Goal: Task Accomplishment & Management: Use online tool/utility

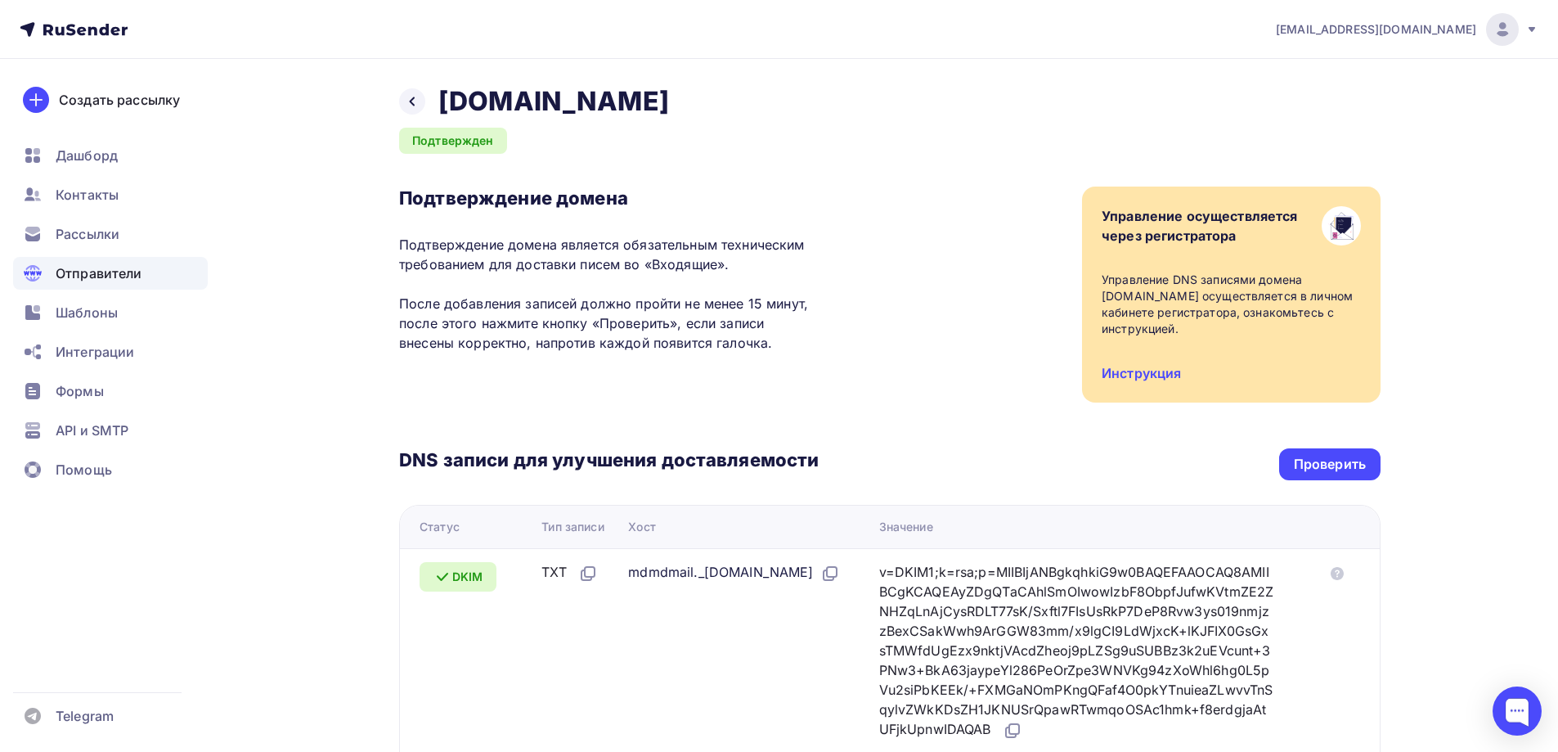
scroll to position [327, 0]
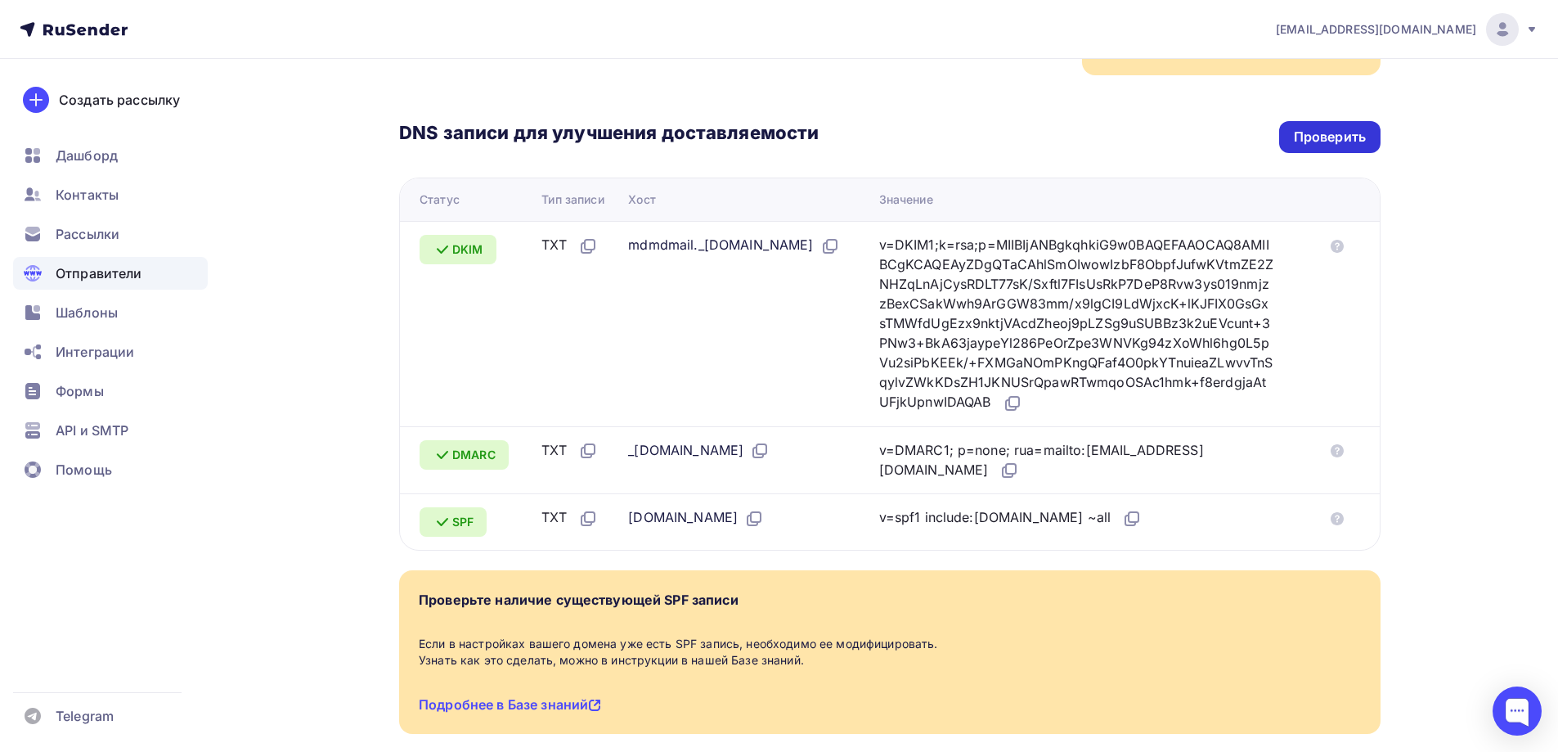
click at [1336, 141] on div "Проверить" at bounding box center [1330, 137] width 72 height 19
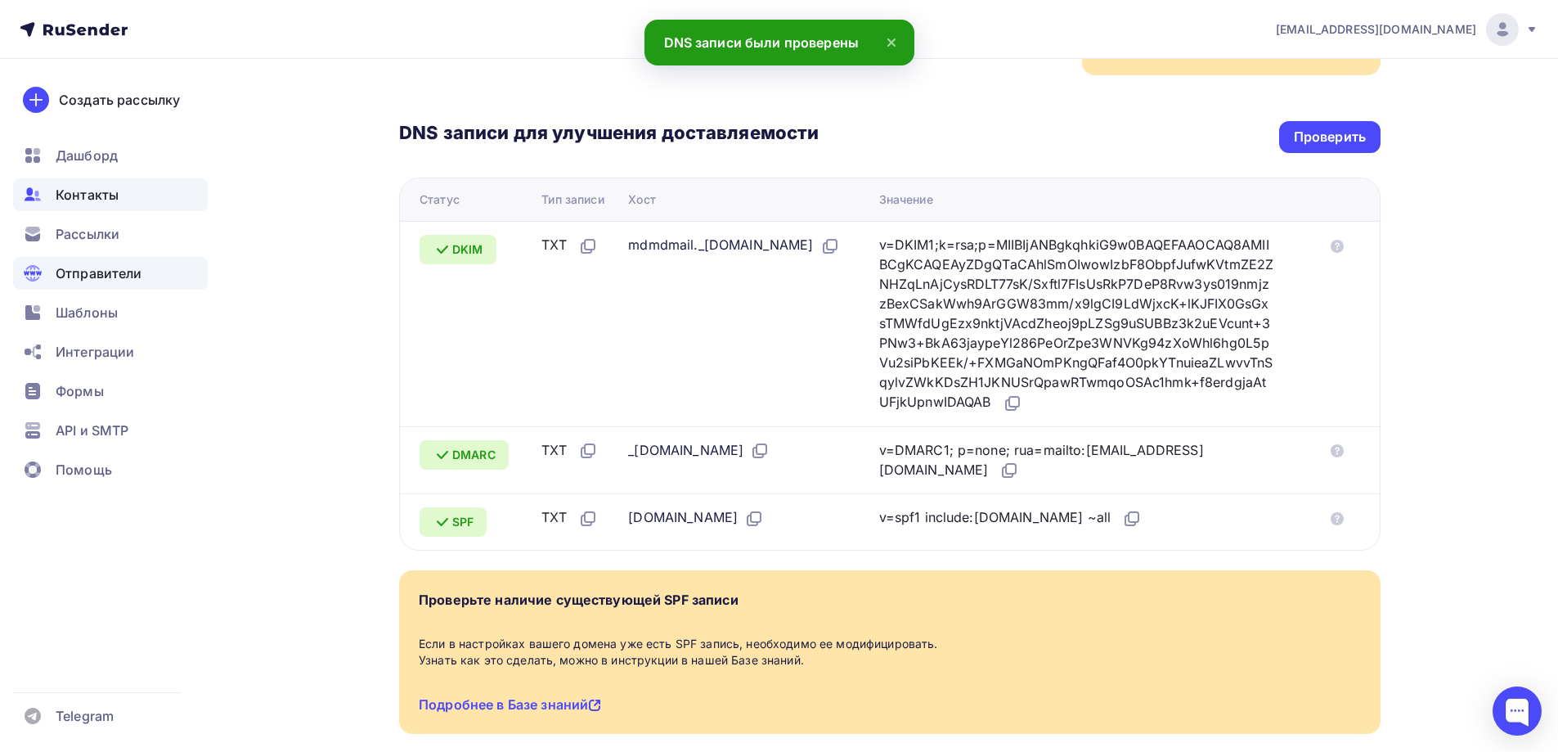
click at [94, 195] on span "Контакты" at bounding box center [87, 195] width 63 height 20
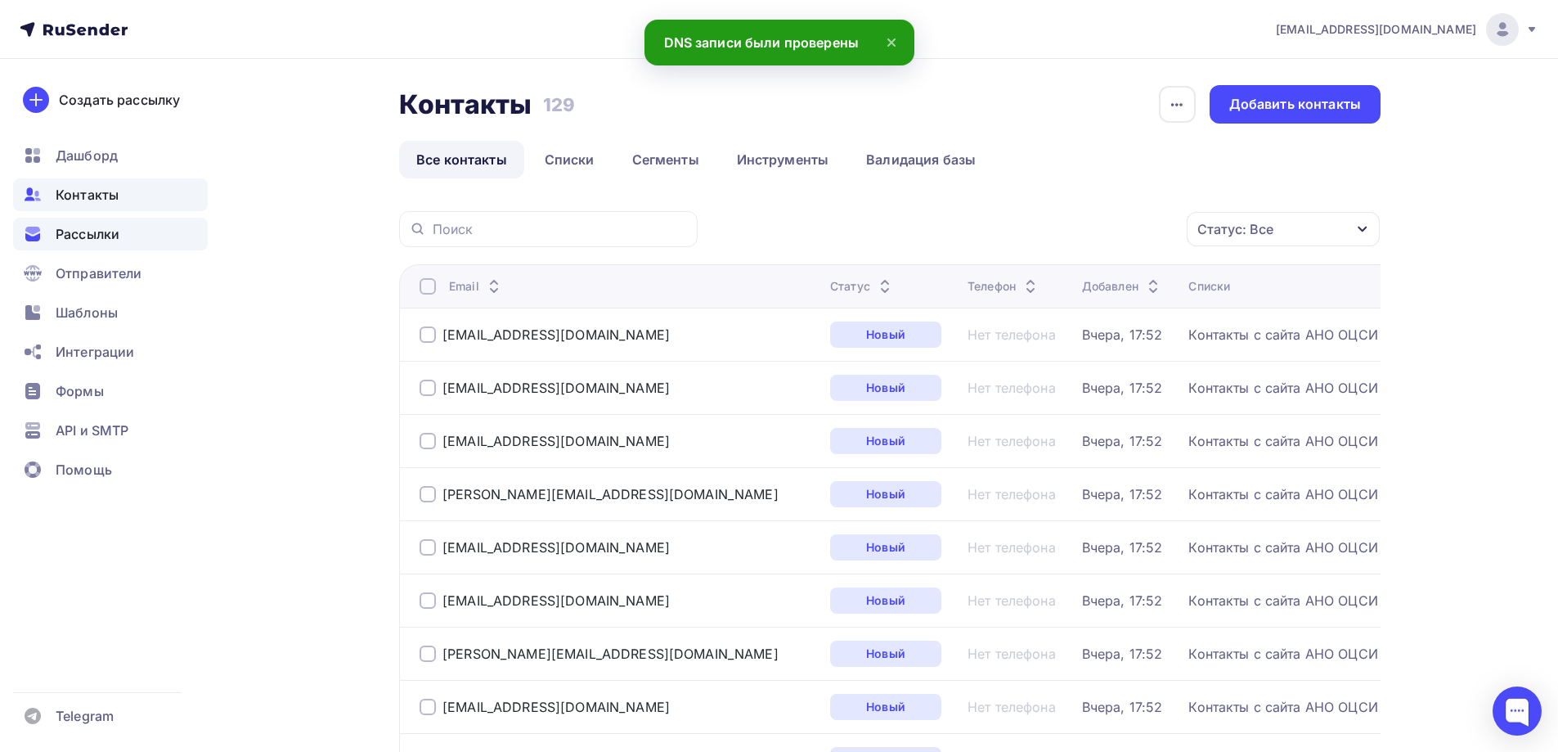
click at [83, 237] on span "Рассылки" at bounding box center [88, 234] width 64 height 20
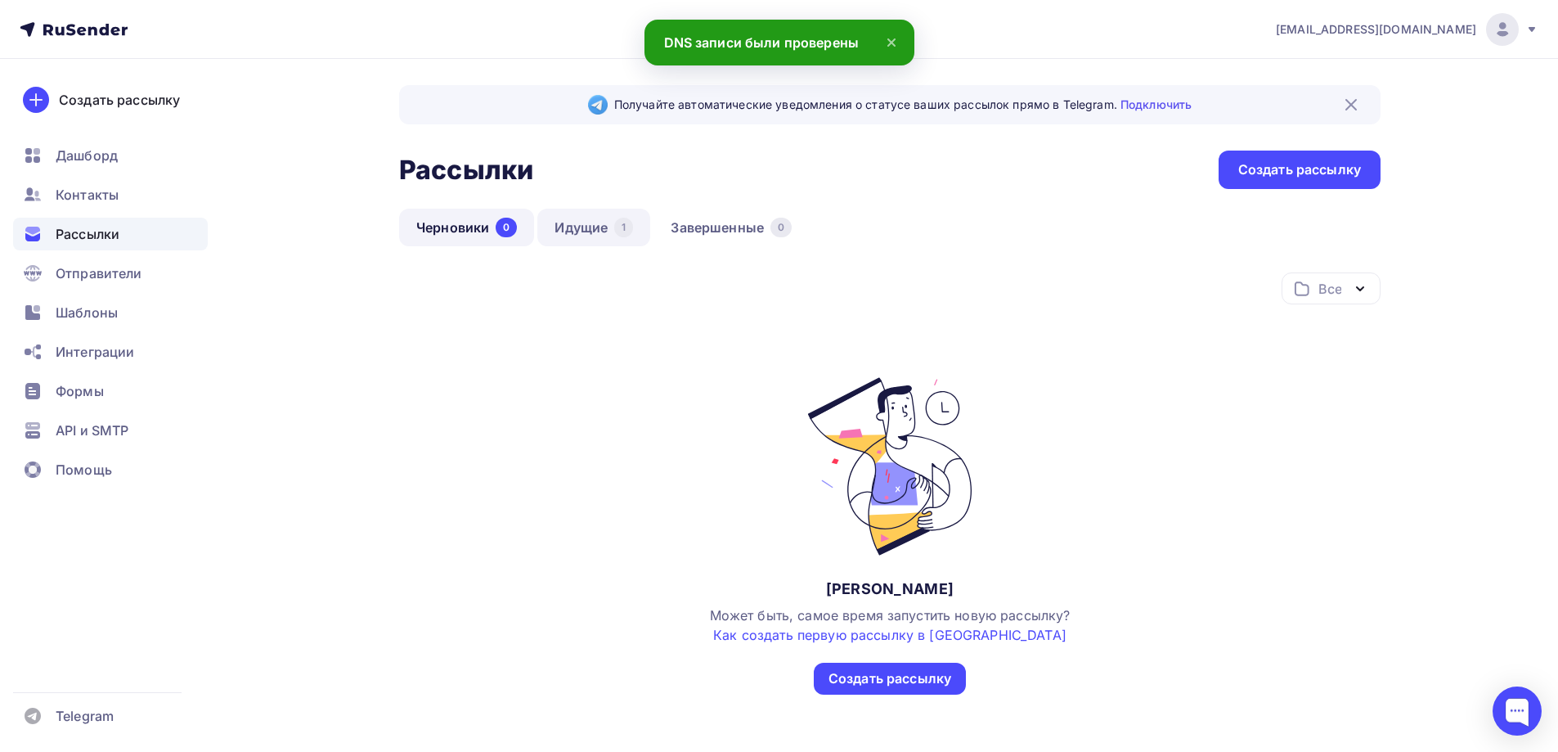
click at [582, 236] on link "Идущие 1" at bounding box center [593, 228] width 113 height 38
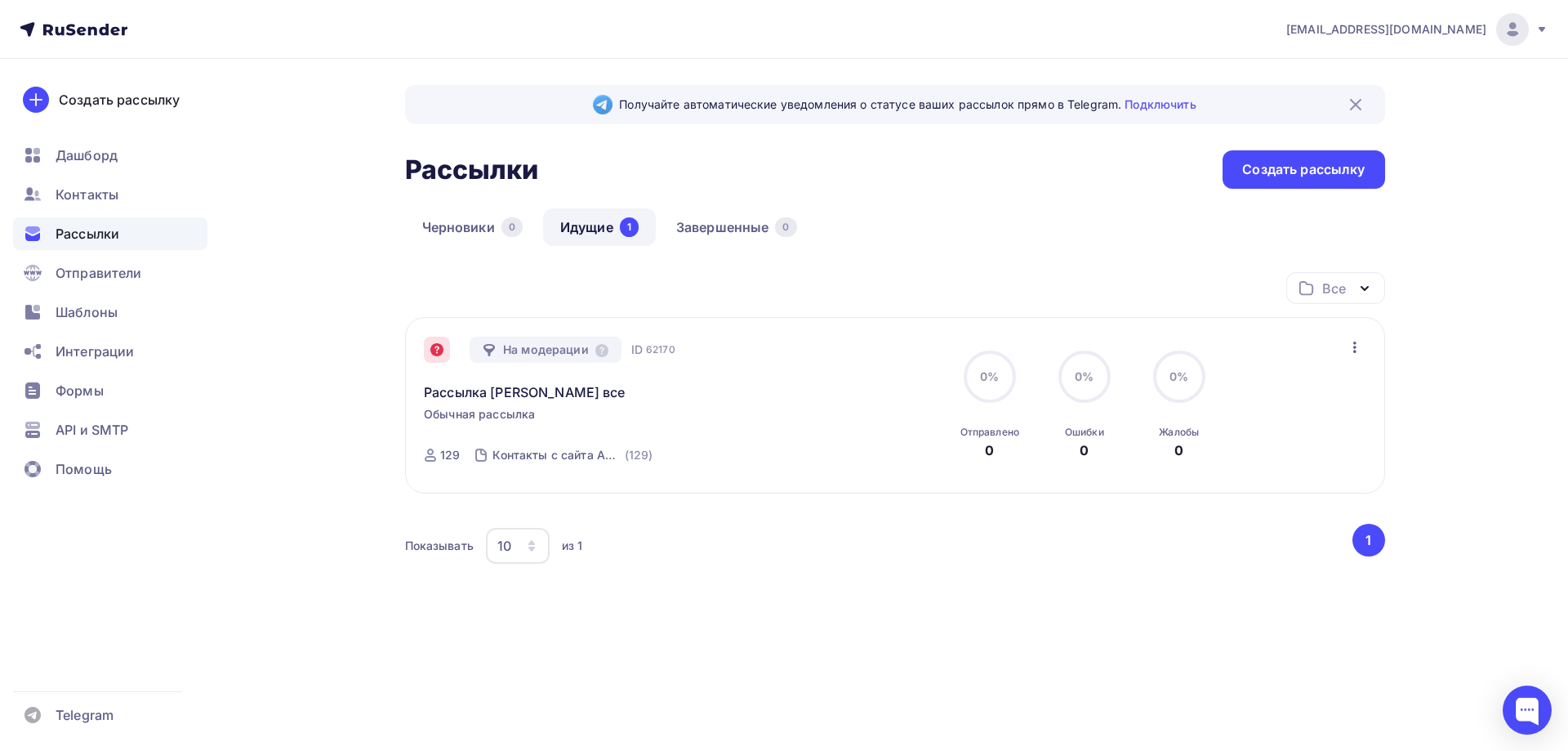
click at [430, 351] on icon at bounding box center [436, 350] width 13 height 13
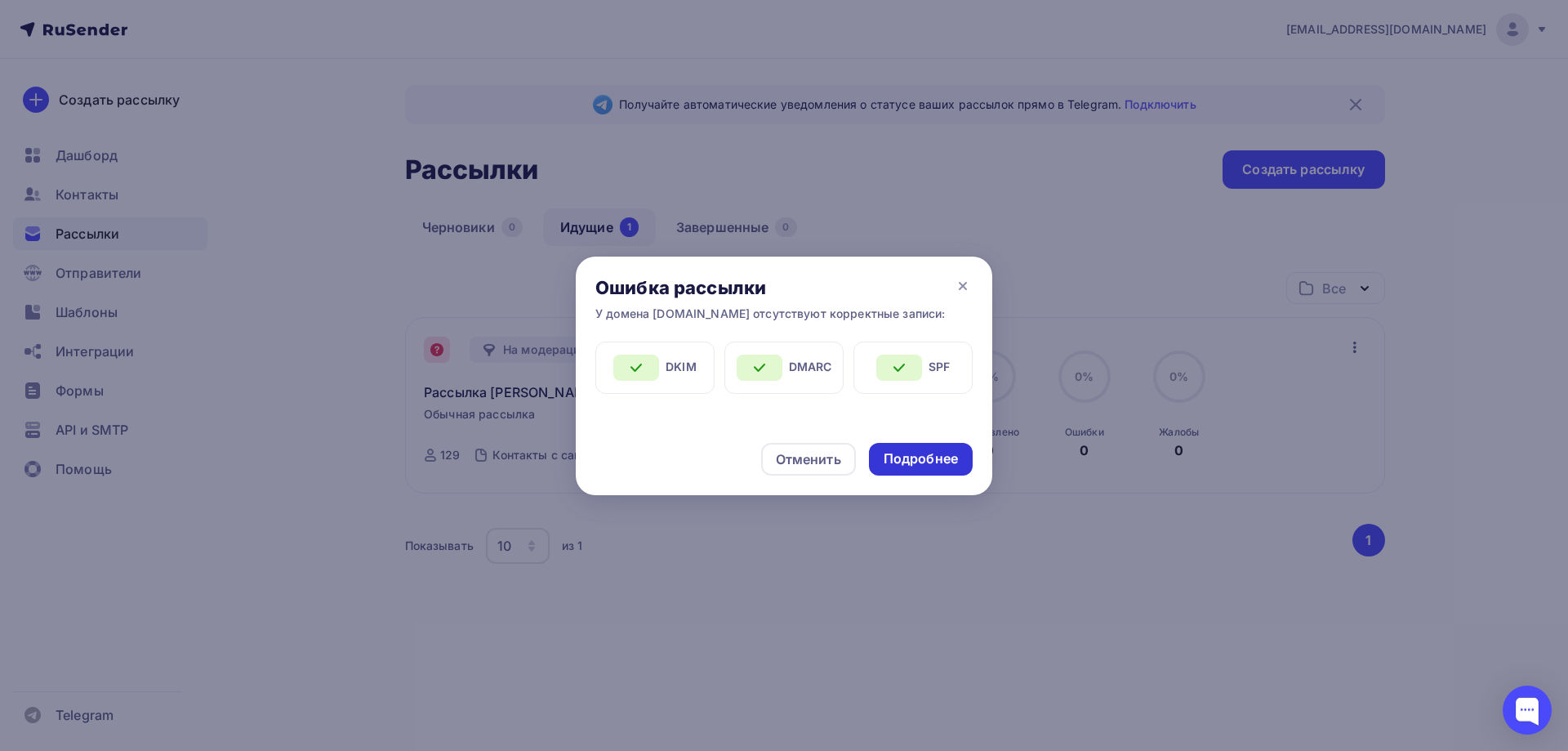
click at [880, 450] on div "Подробнее" at bounding box center [921, 458] width 104 height 33
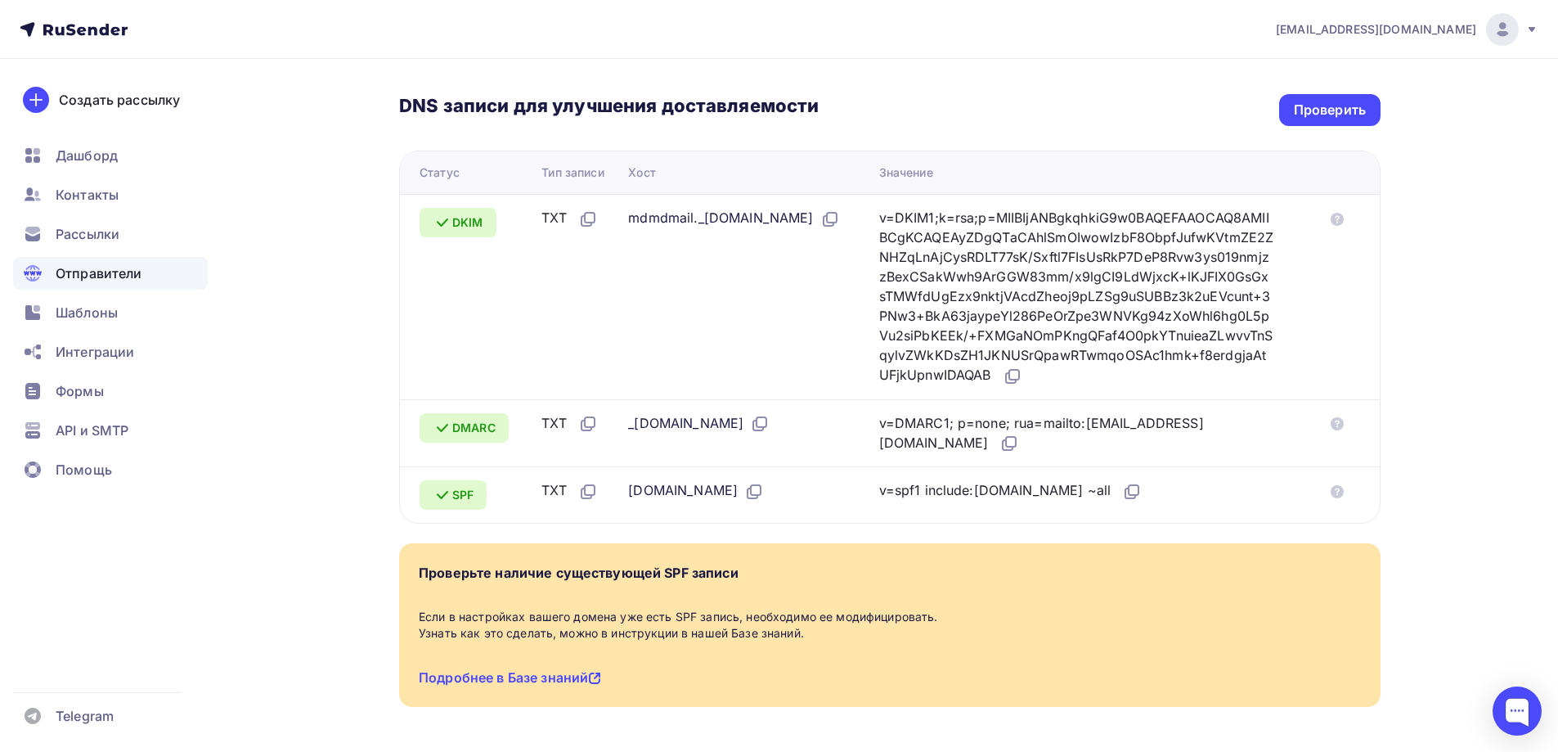
scroll to position [169, 0]
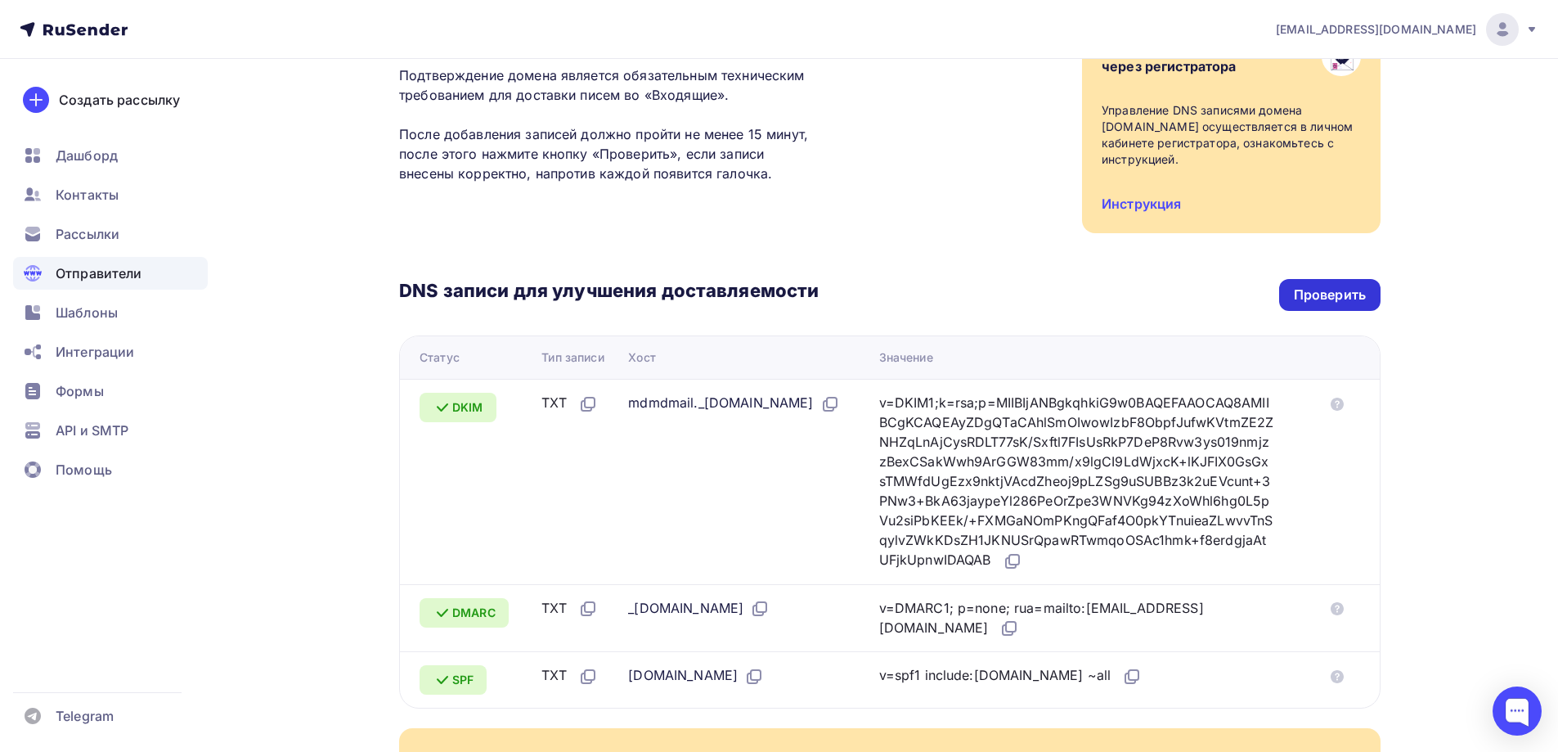
click at [1296, 296] on div "Проверить" at bounding box center [1330, 294] width 72 height 19
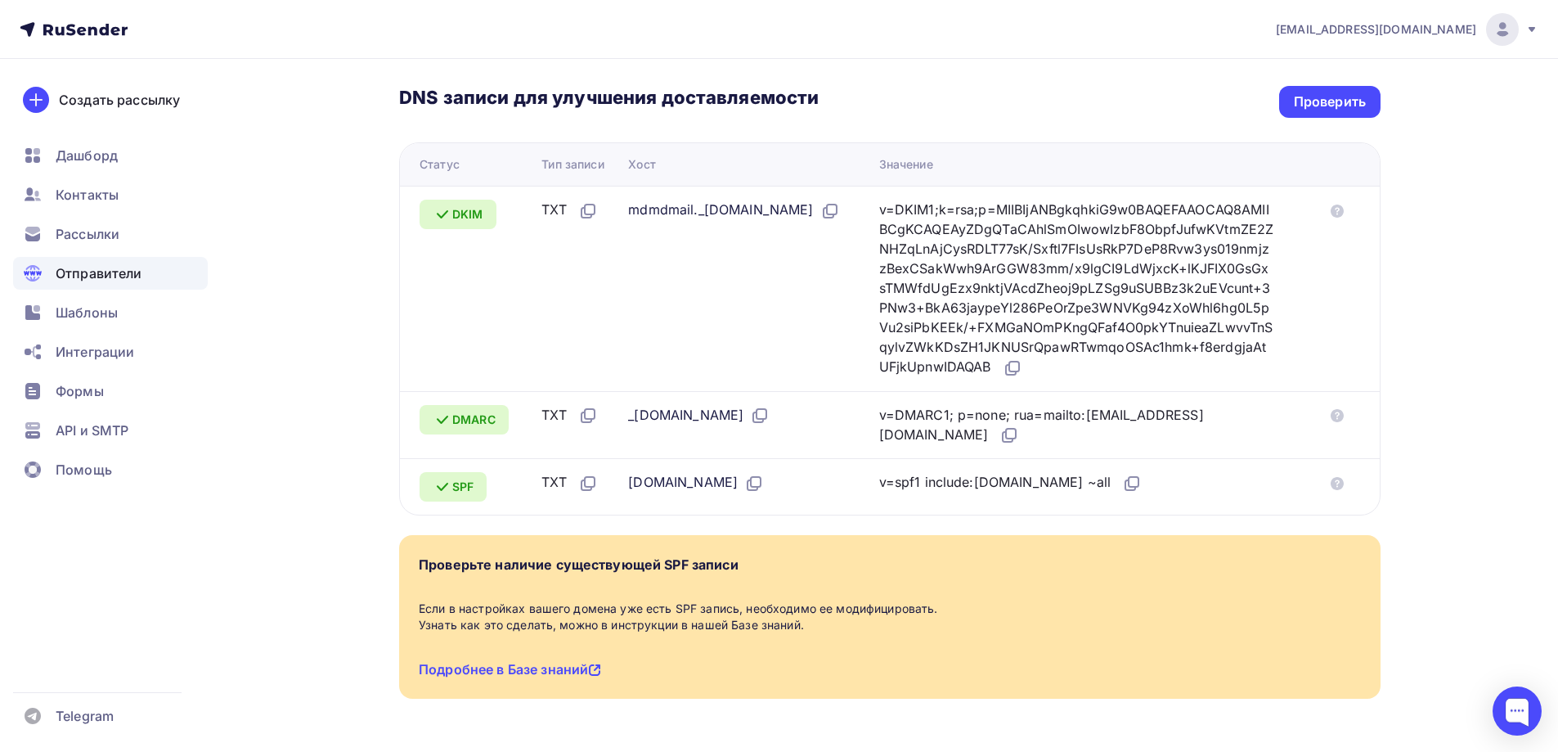
scroll to position [333, 0]
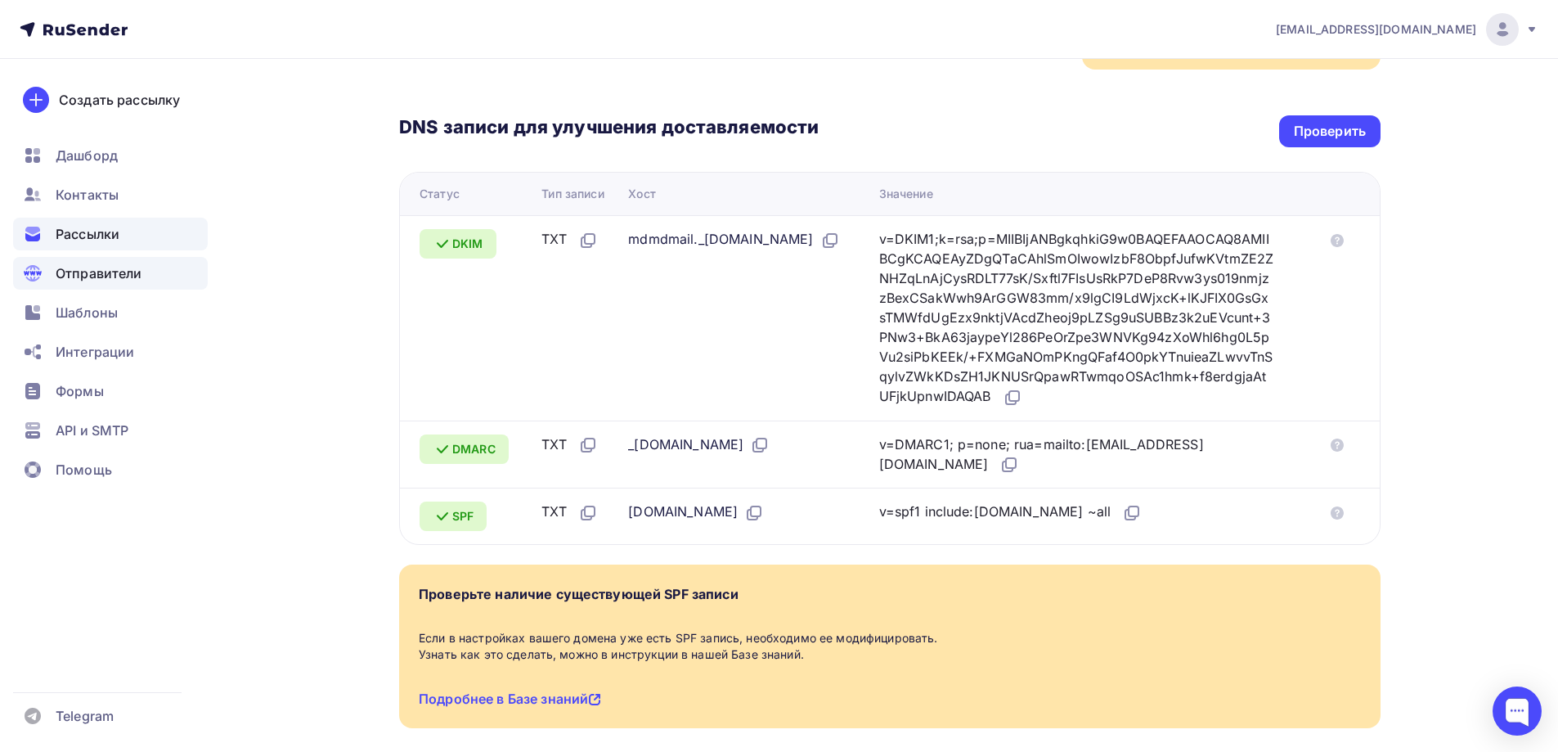
click at [95, 236] on span "Рассылки" at bounding box center [88, 234] width 64 height 20
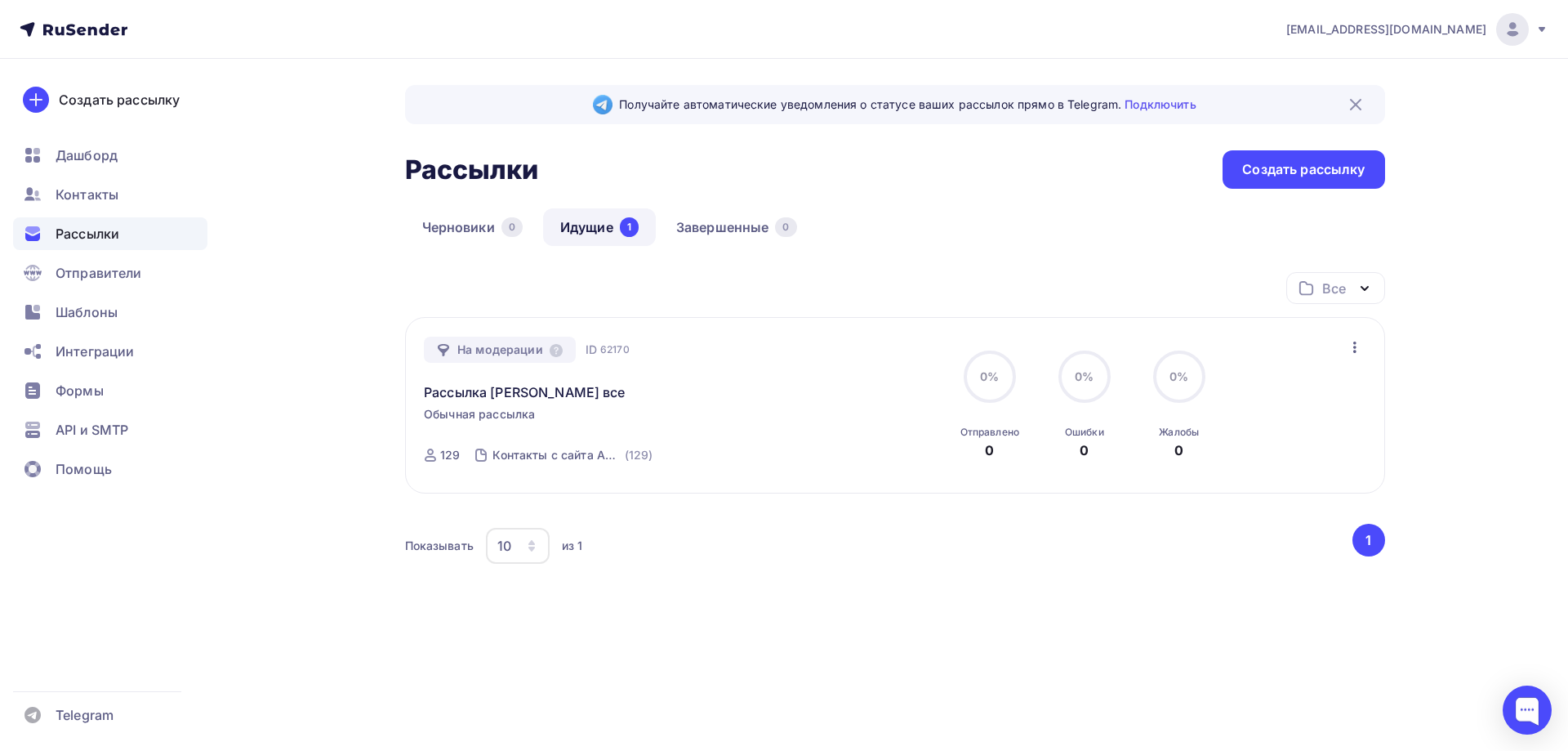
click at [587, 222] on link "Идущие 1" at bounding box center [599, 228] width 113 height 38
click at [1344, 103] on div "Получайте автоматические уведомления о статусе ваших рассылок прямо в Telegram.…" at bounding box center [895, 104] width 980 height 39
click at [1183, 103] on link "Подключить" at bounding box center [1160, 104] width 71 height 14
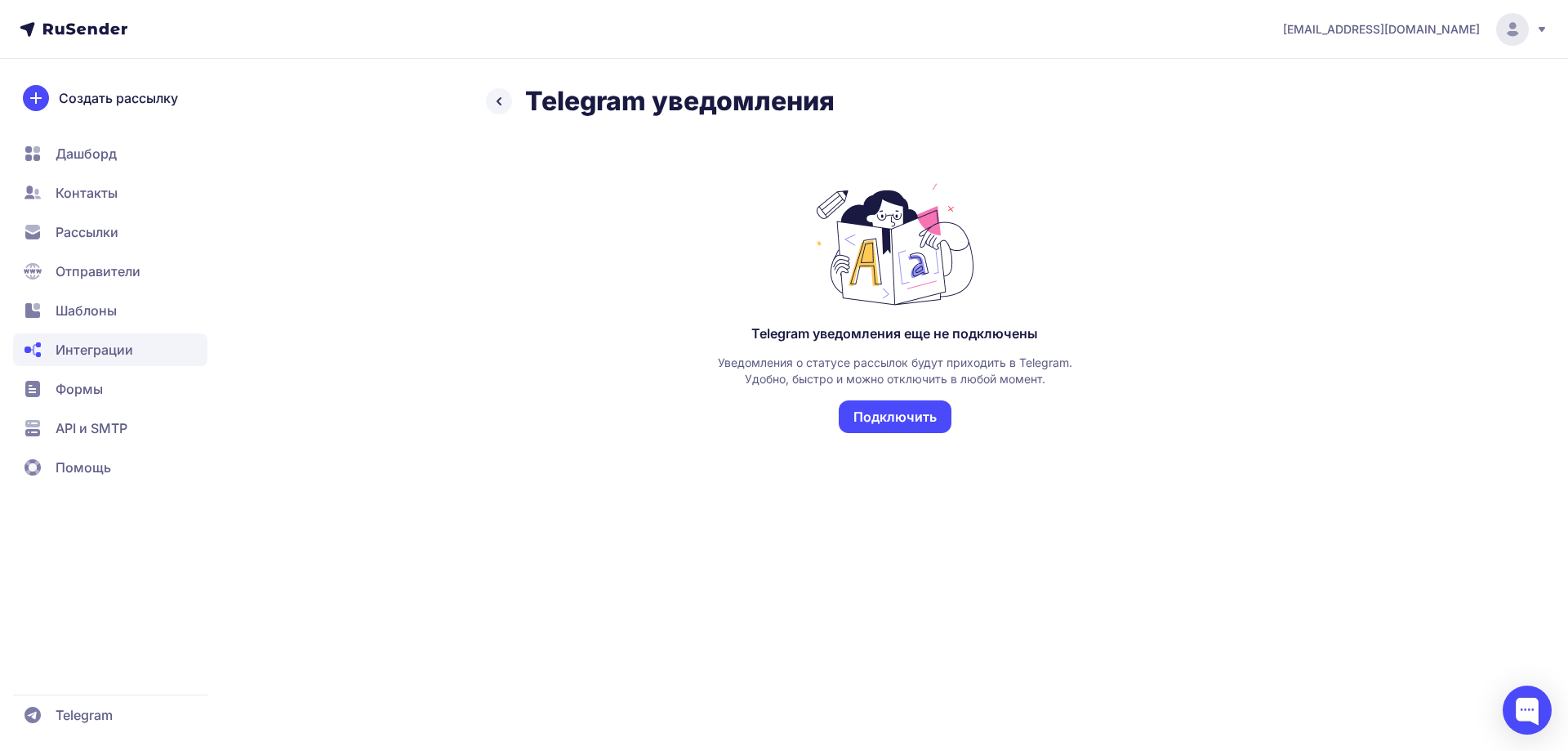
click at [877, 410] on button "Подключить" at bounding box center [895, 416] width 113 height 33
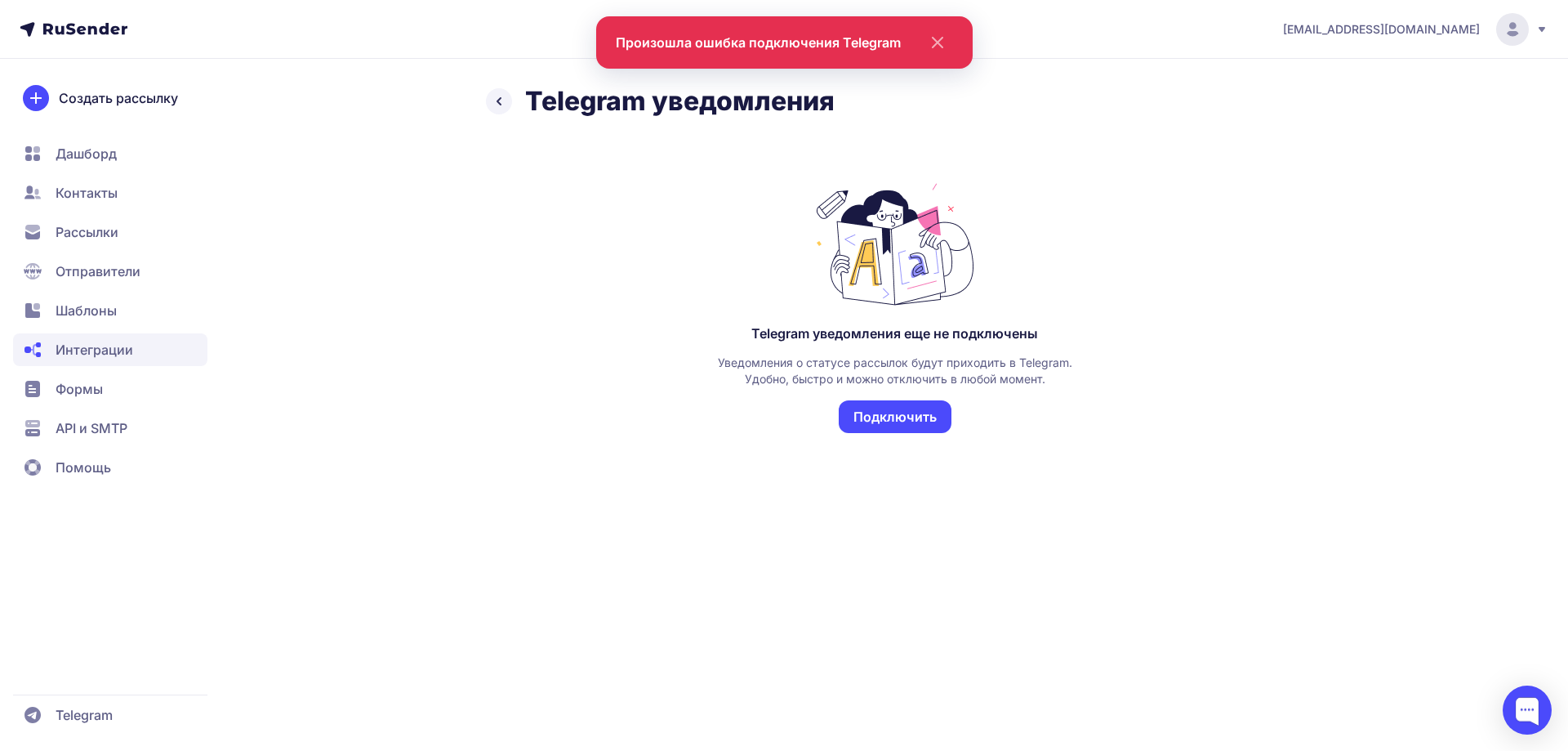
click at [79, 351] on span "Интеграции" at bounding box center [95, 350] width 78 height 20
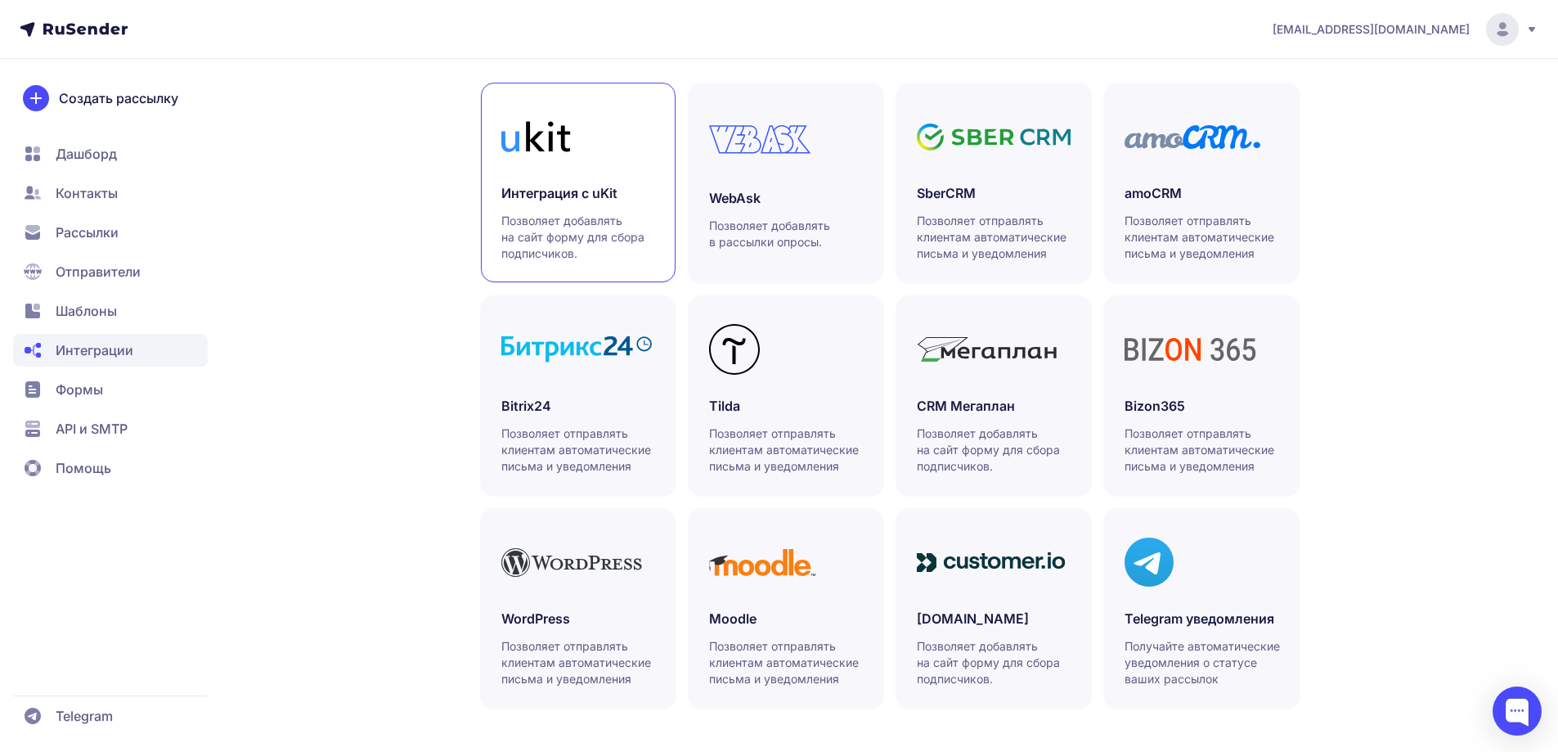
scroll to position [373, 0]
click at [65, 383] on span "Формы" at bounding box center [79, 390] width 47 height 20
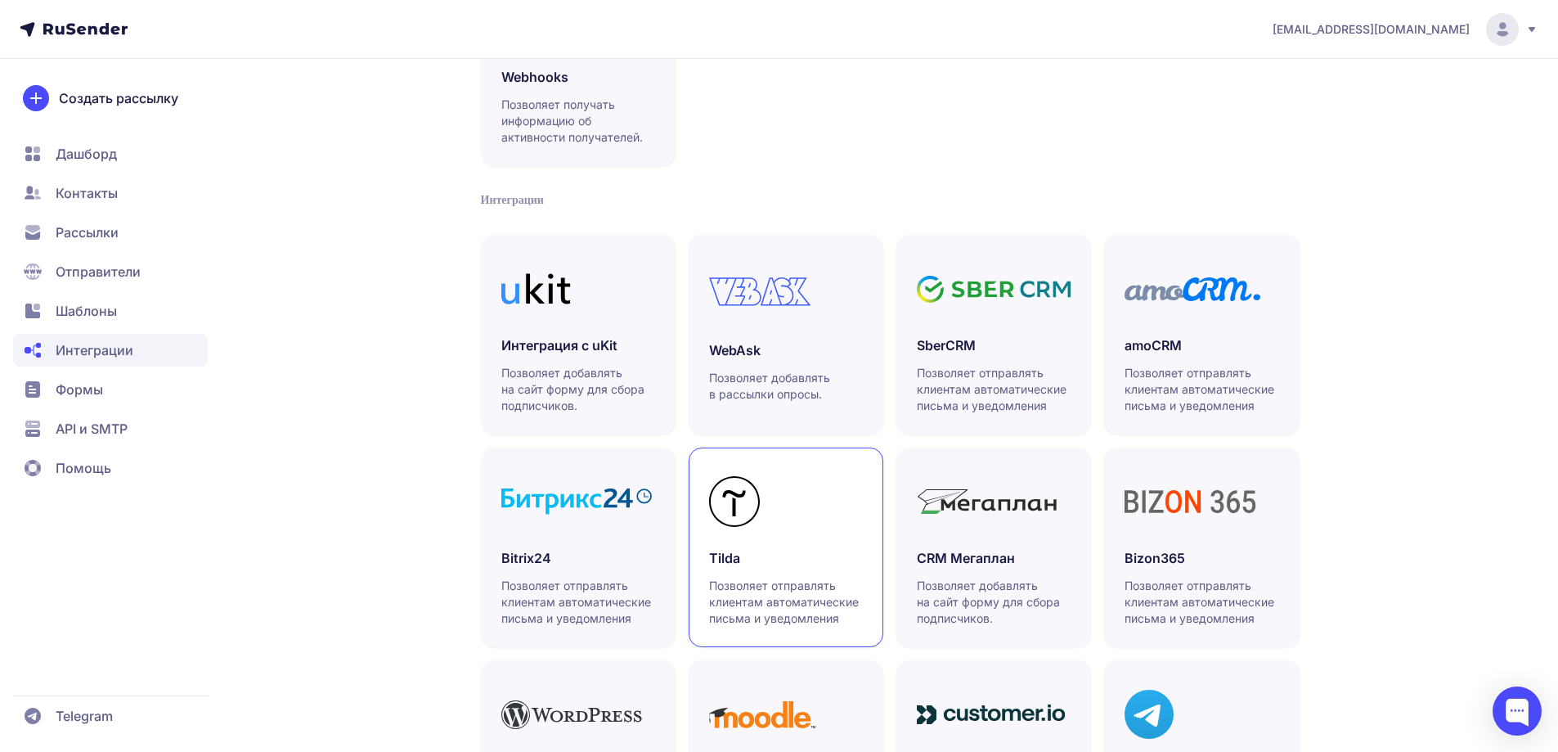
scroll to position [245, 0]
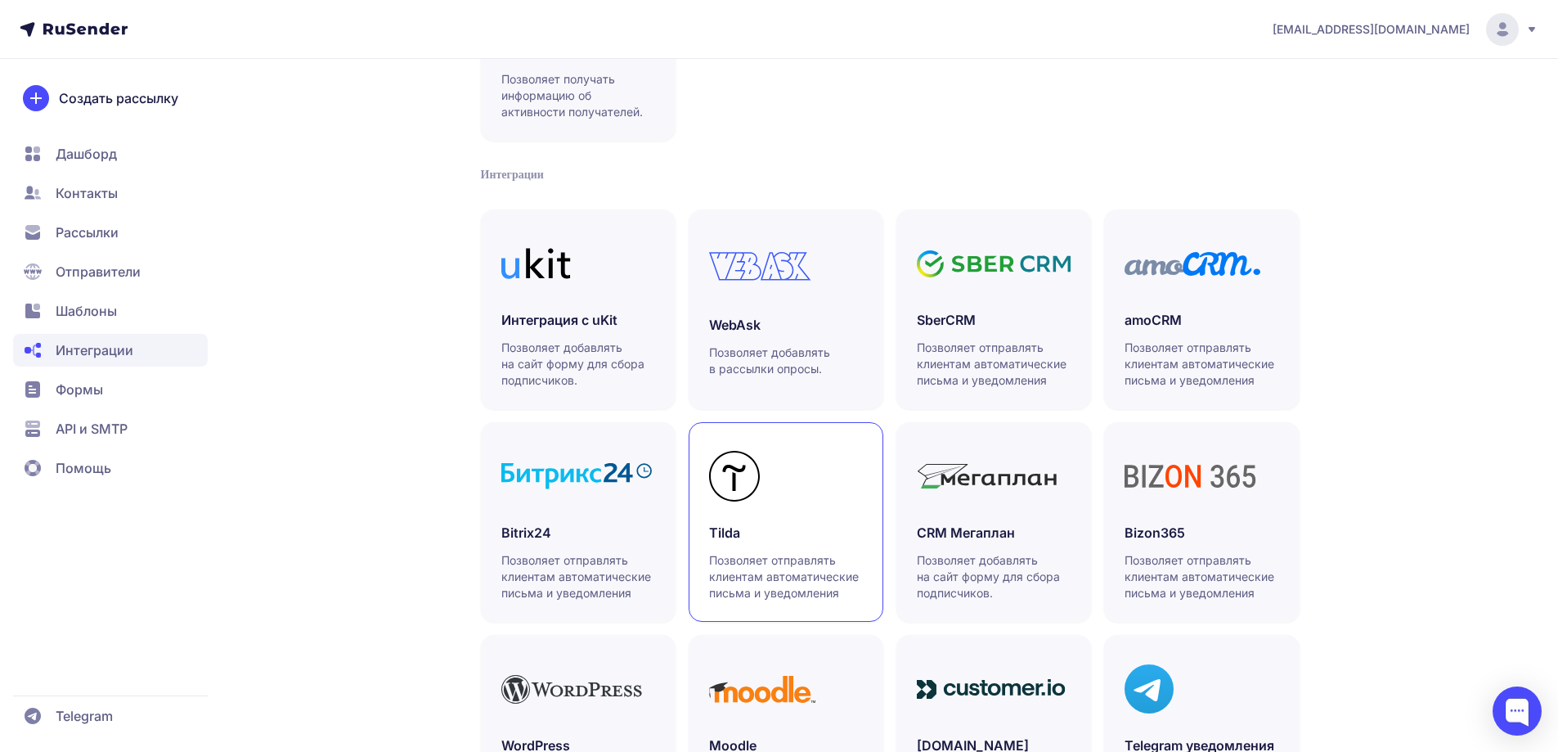
click at [763, 518] on link "Tilda Позволяет отправлять клиентам автоматические письма и уведомления" at bounding box center [786, 522] width 195 height 200
click at [112, 232] on span "Рассылки" at bounding box center [87, 232] width 63 height 20
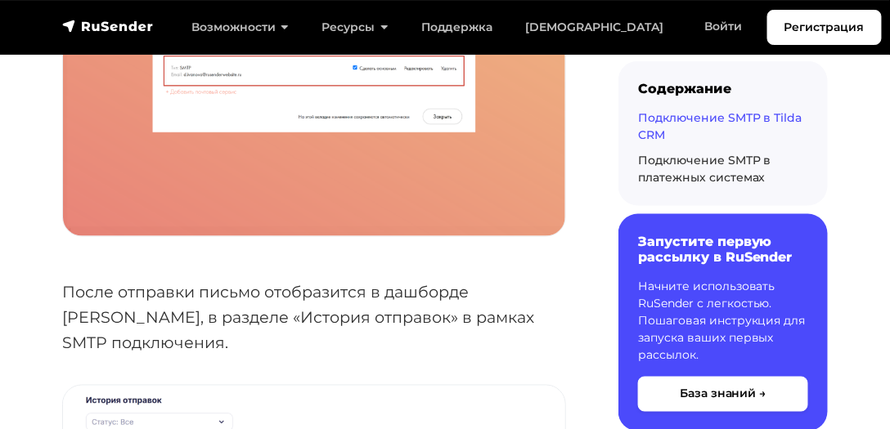
scroll to position [3505, 0]
